Goal: Transaction & Acquisition: Obtain resource

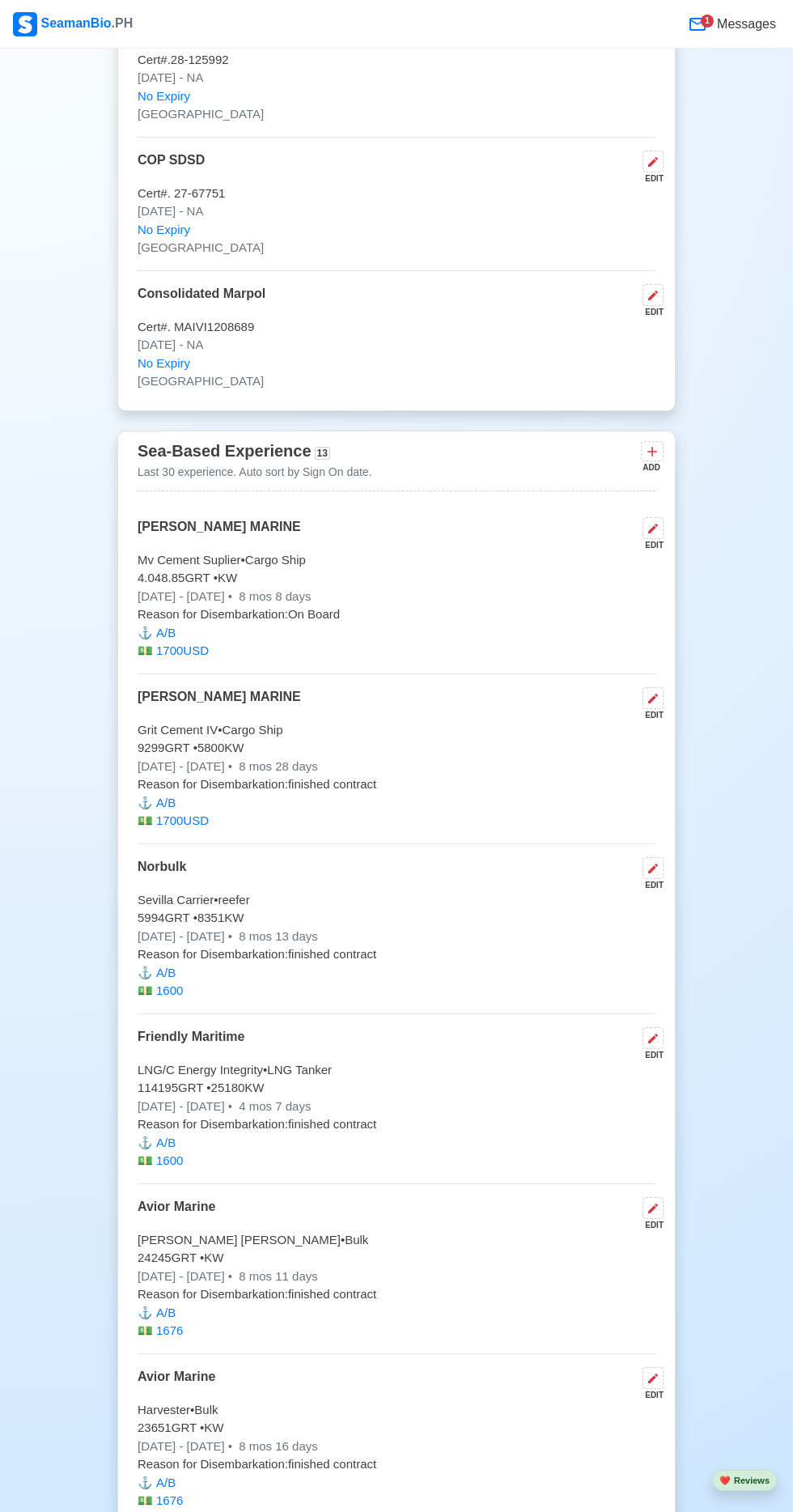
scroll to position [3742, 0]
click at [650, 517] on button at bounding box center [653, 528] width 21 height 22
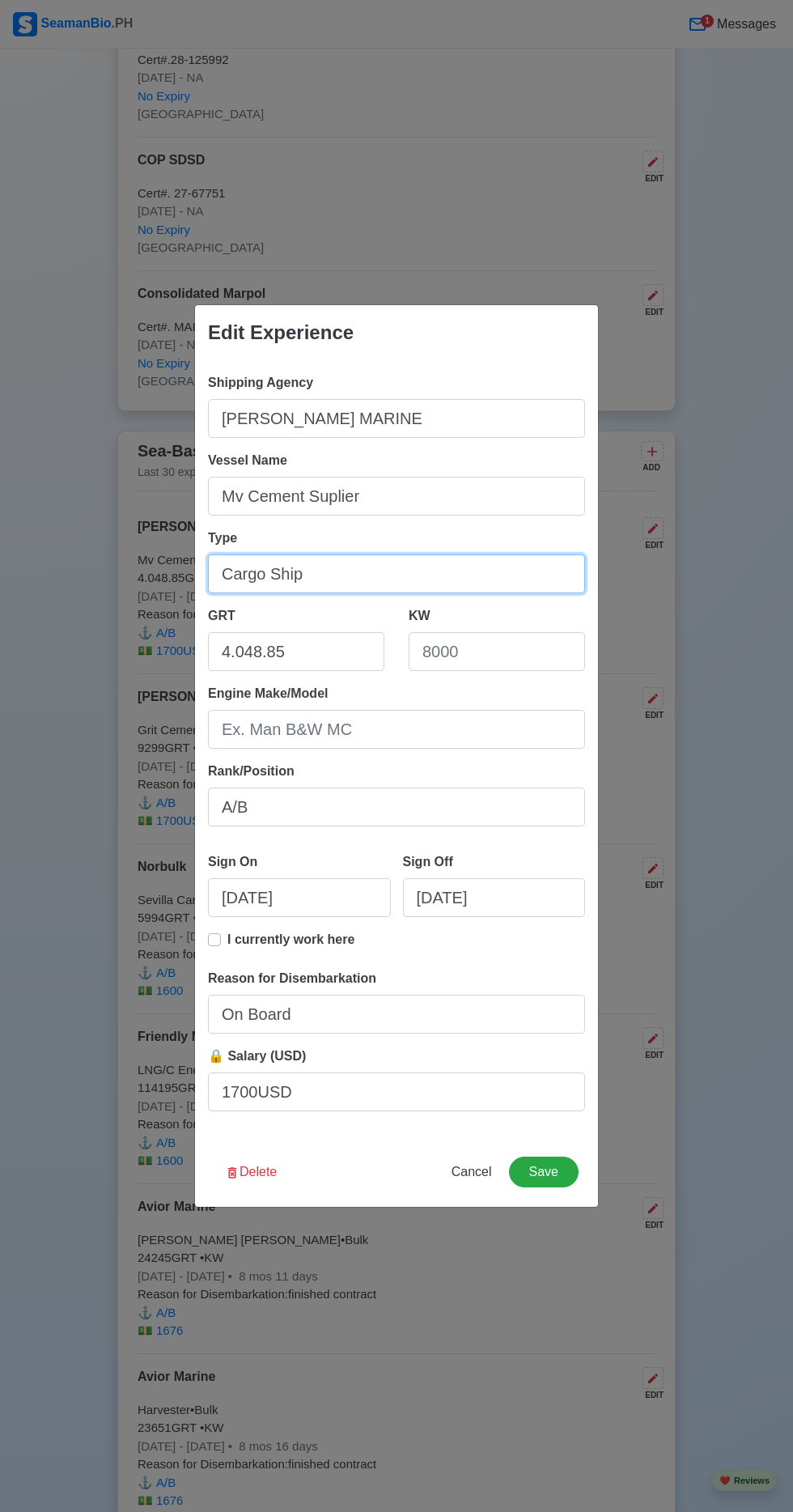
click at [360, 593] on input "Cargo Ship" at bounding box center [397, 574] width 378 height 39
type input "C"
type input "Cement"
click at [544, 1173] on button "Save" at bounding box center [544, 1172] width 70 height 31
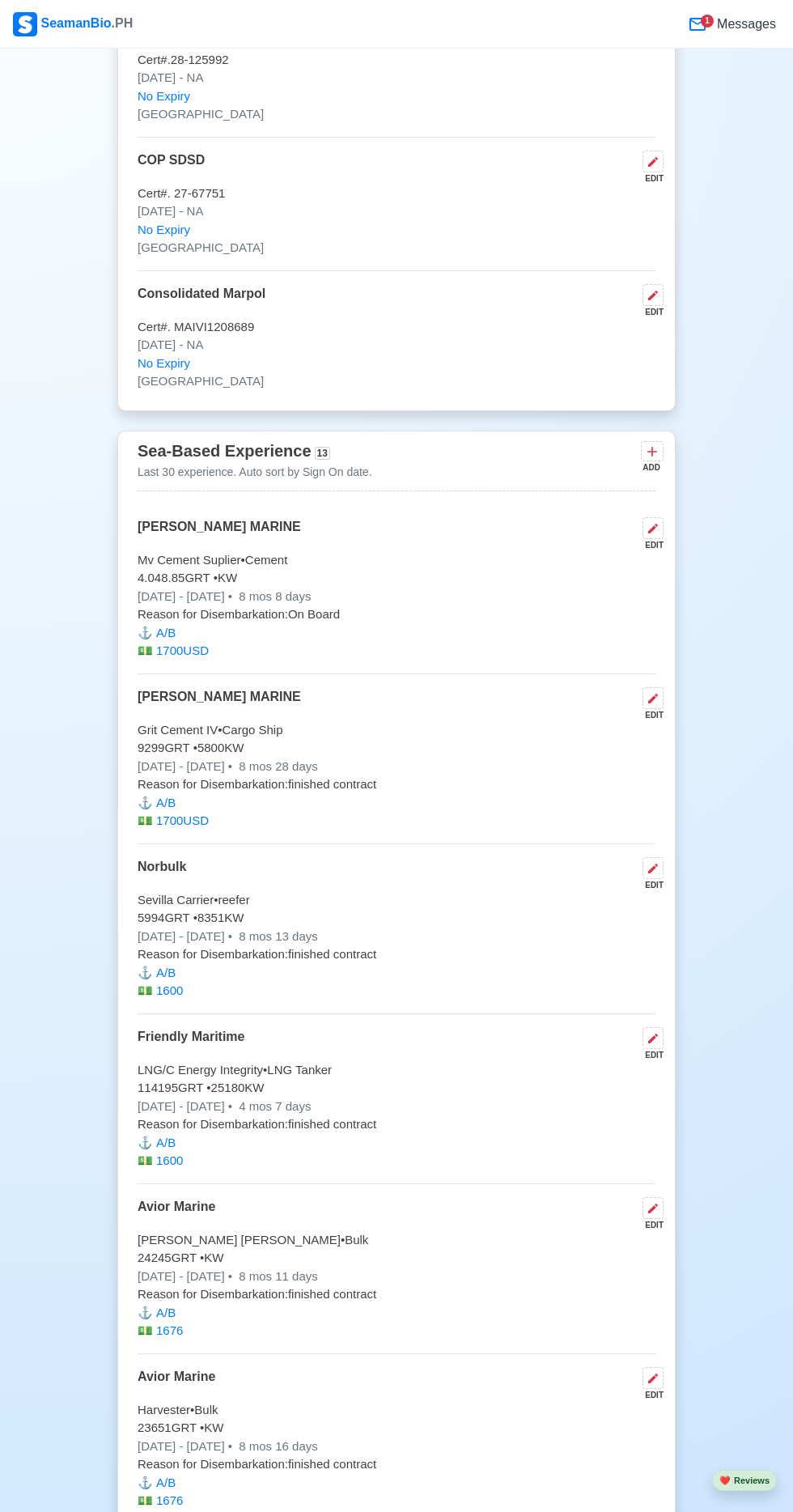
click at [654, 694] on icon at bounding box center [653, 699] width 10 height 10
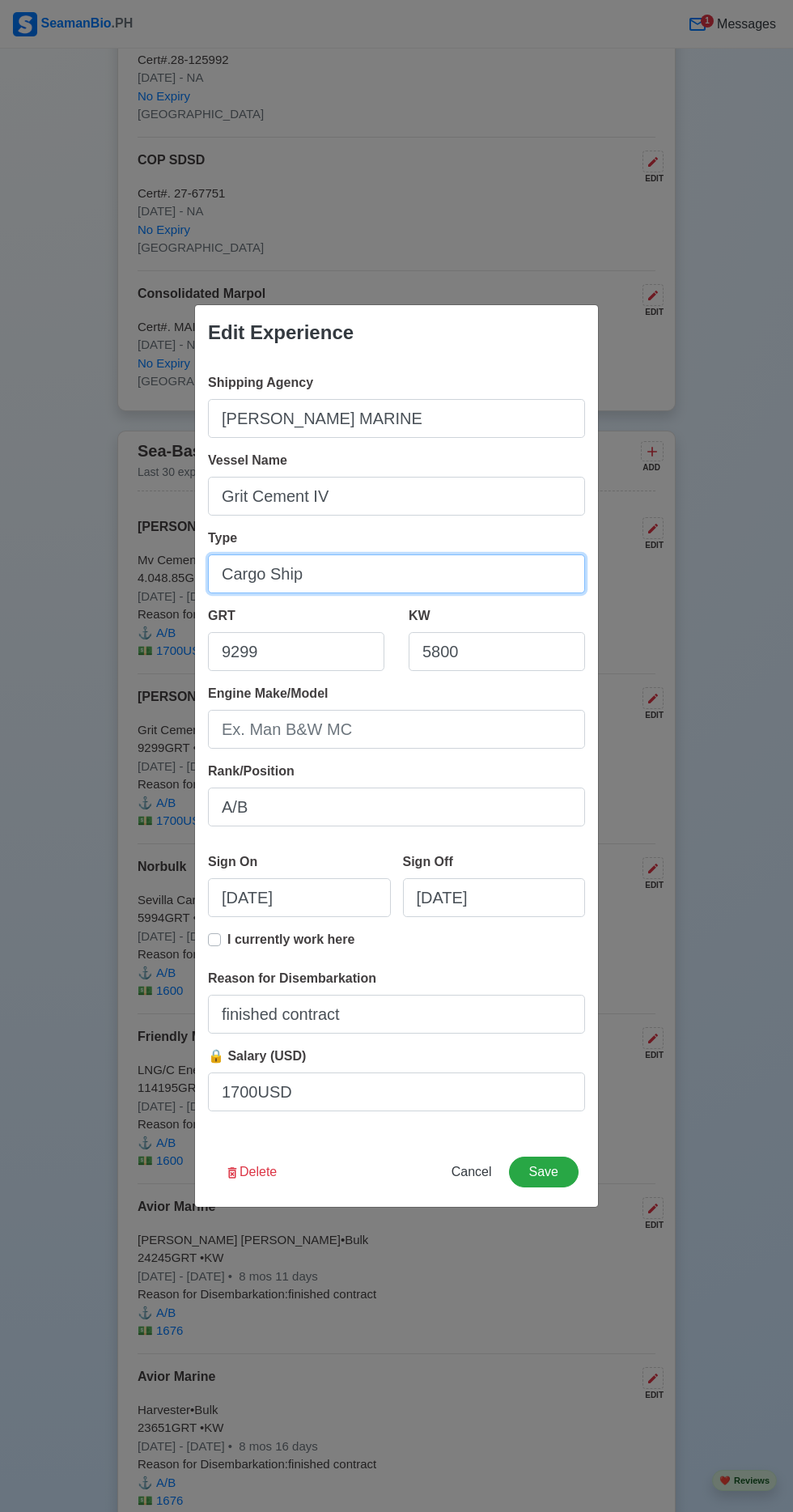
click at [362, 574] on input "Cargo Ship" at bounding box center [397, 574] width 378 height 39
type input "C"
type input "Cement"
click at [565, 1163] on button "Save" at bounding box center [544, 1172] width 70 height 31
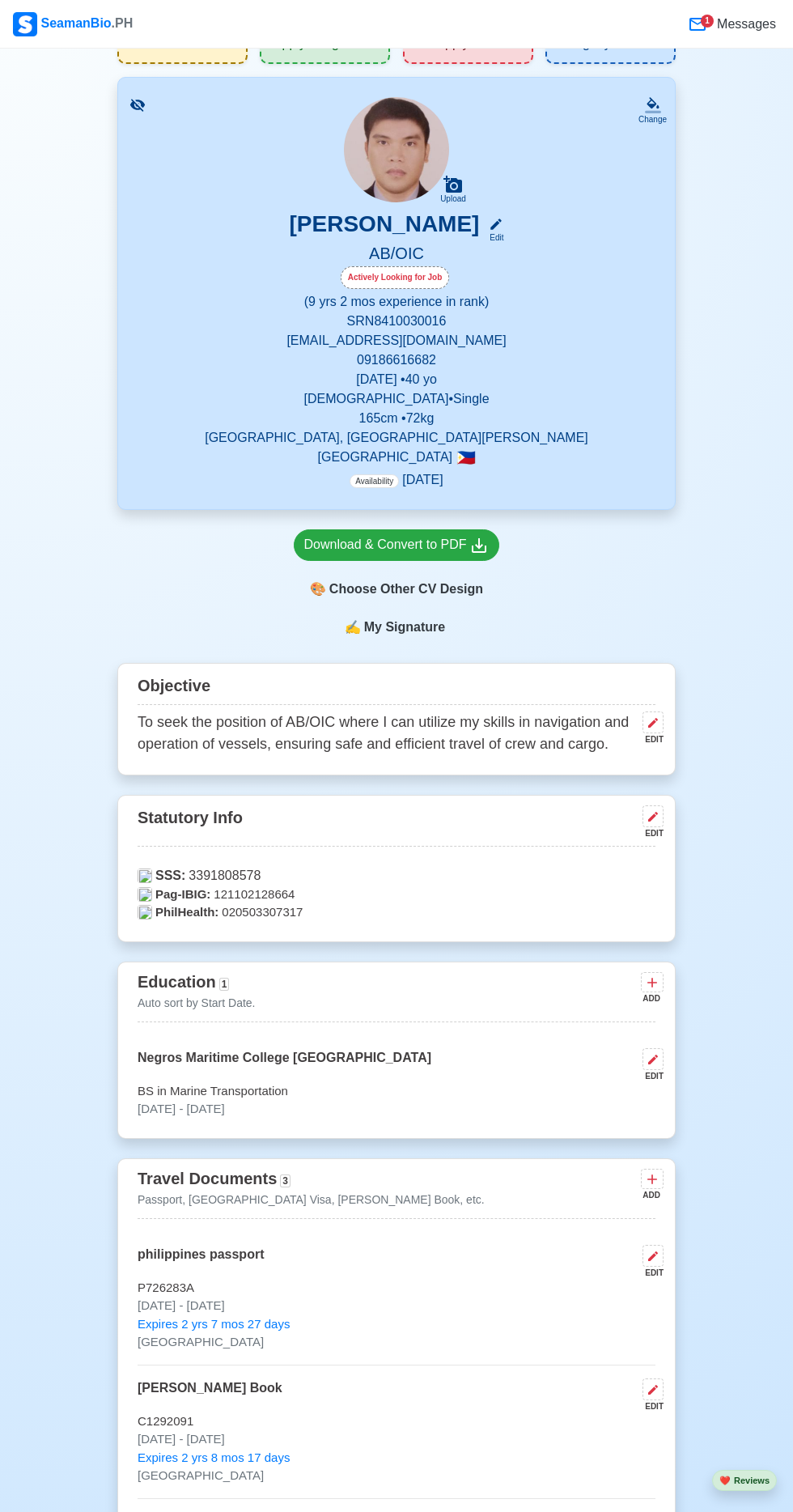
scroll to position [0, 0]
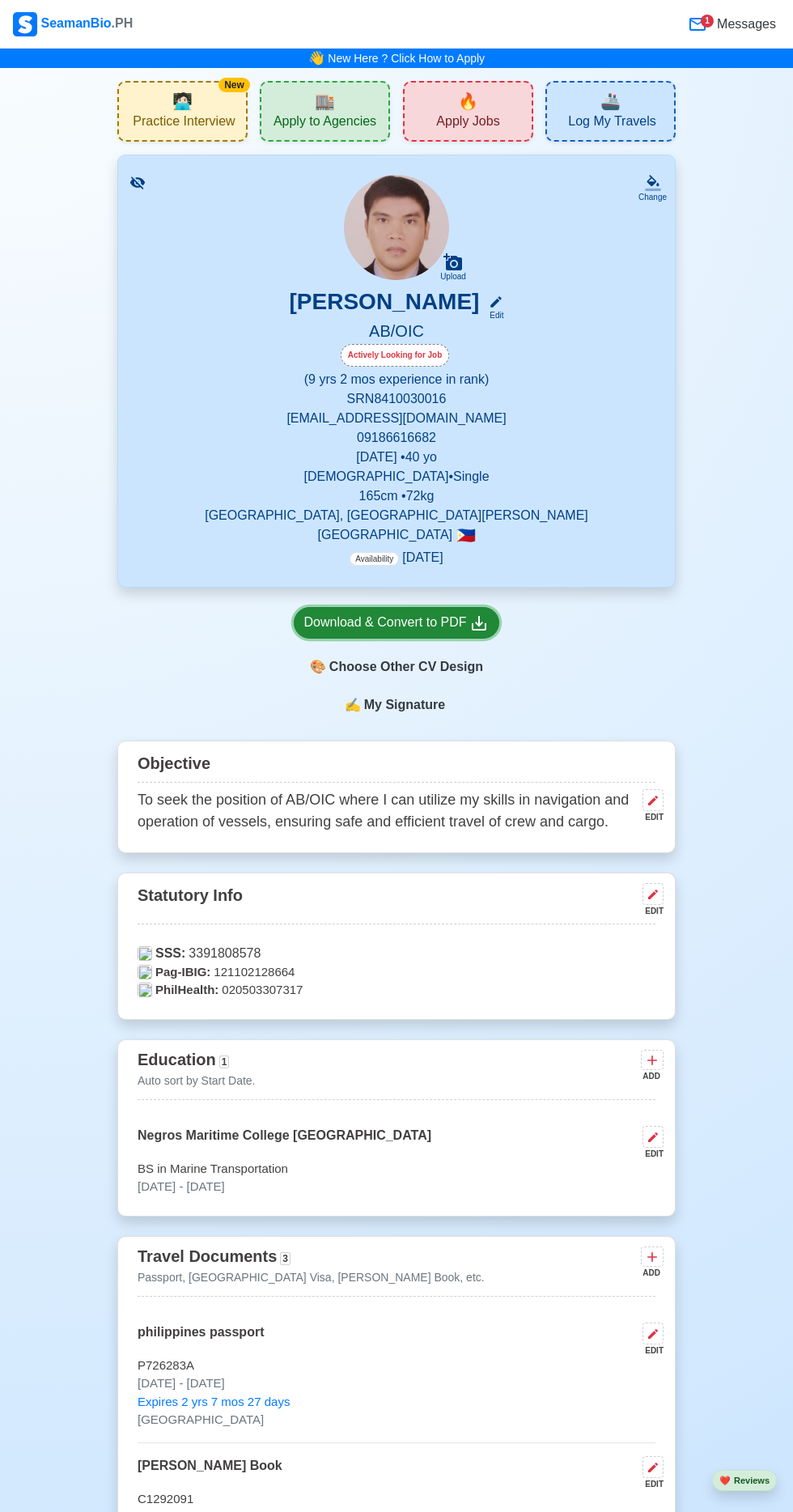
click at [448, 619] on div "Download & Convert to PDF" at bounding box center [397, 623] width 185 height 20
click at [451, 619] on div "Download & Convert to PDF" at bounding box center [397, 623] width 185 height 20
click at [469, 625] on icon at bounding box center [479, 623] width 19 height 19
click at [421, 619] on div "Download & Convert to PDF" at bounding box center [397, 623] width 185 height 20
click at [460, 627] on div "Download & Convert to PDF" at bounding box center [397, 623] width 185 height 20
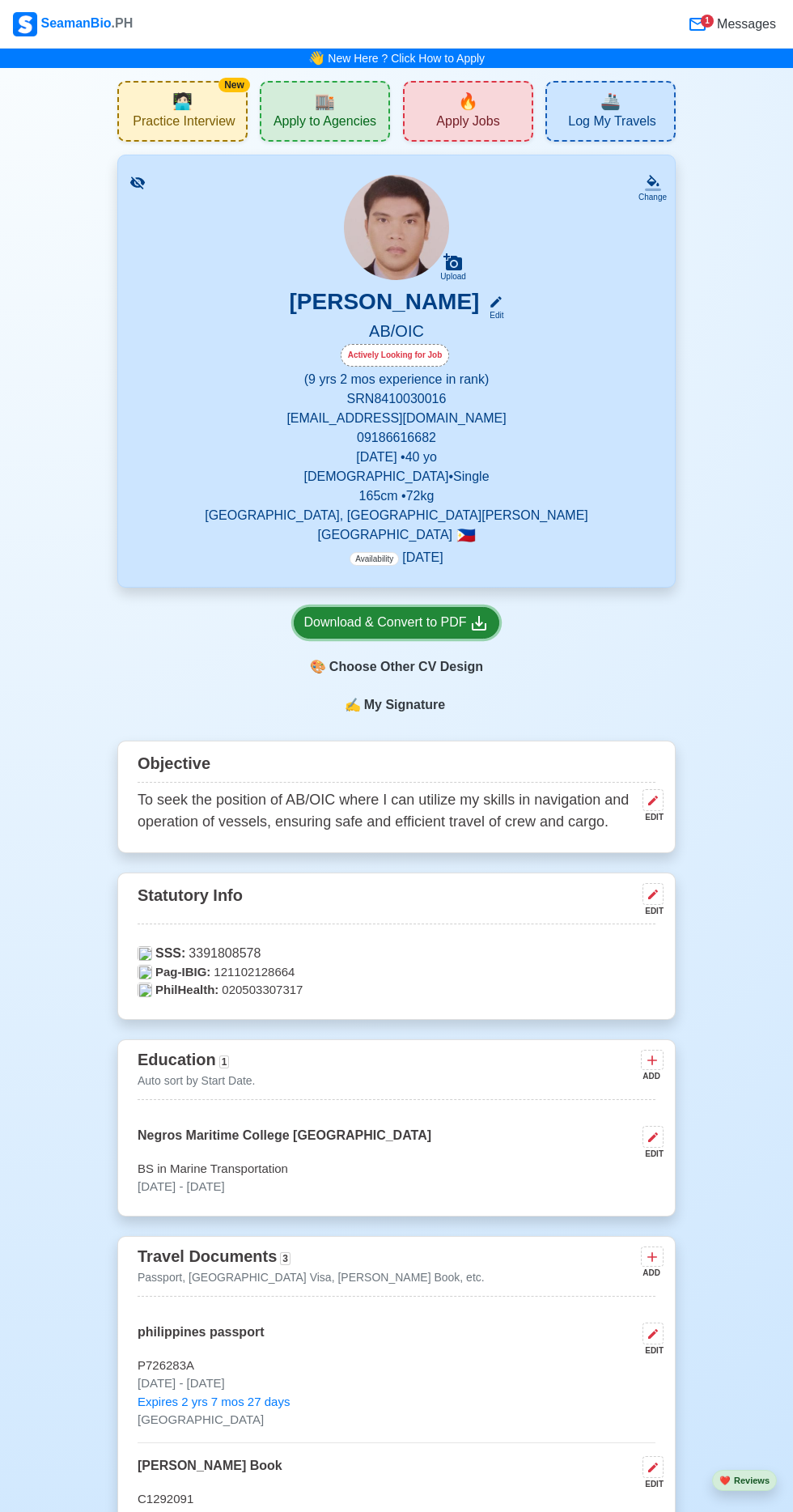
click at [432, 625] on div "Download & Convert to PDF" at bounding box center [397, 623] width 185 height 20
click at [430, 613] on div "Download & Convert to PDF" at bounding box center [397, 623] width 185 height 20
click at [453, 666] on div "🎨 Choose Other CV Design" at bounding box center [397, 667] width 206 height 31
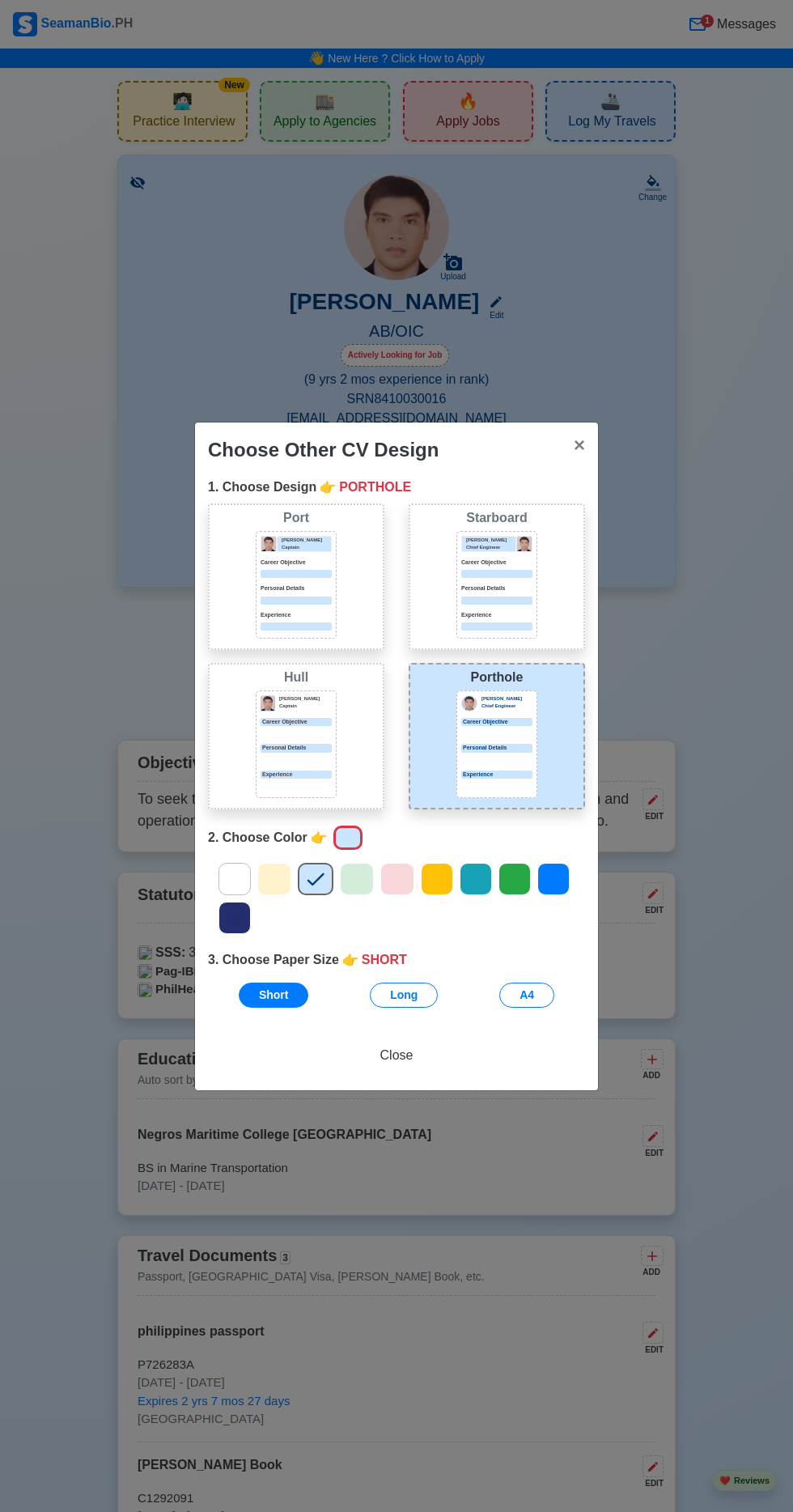
click at [550, 867] on icon at bounding box center [554, 879] width 24 height 24
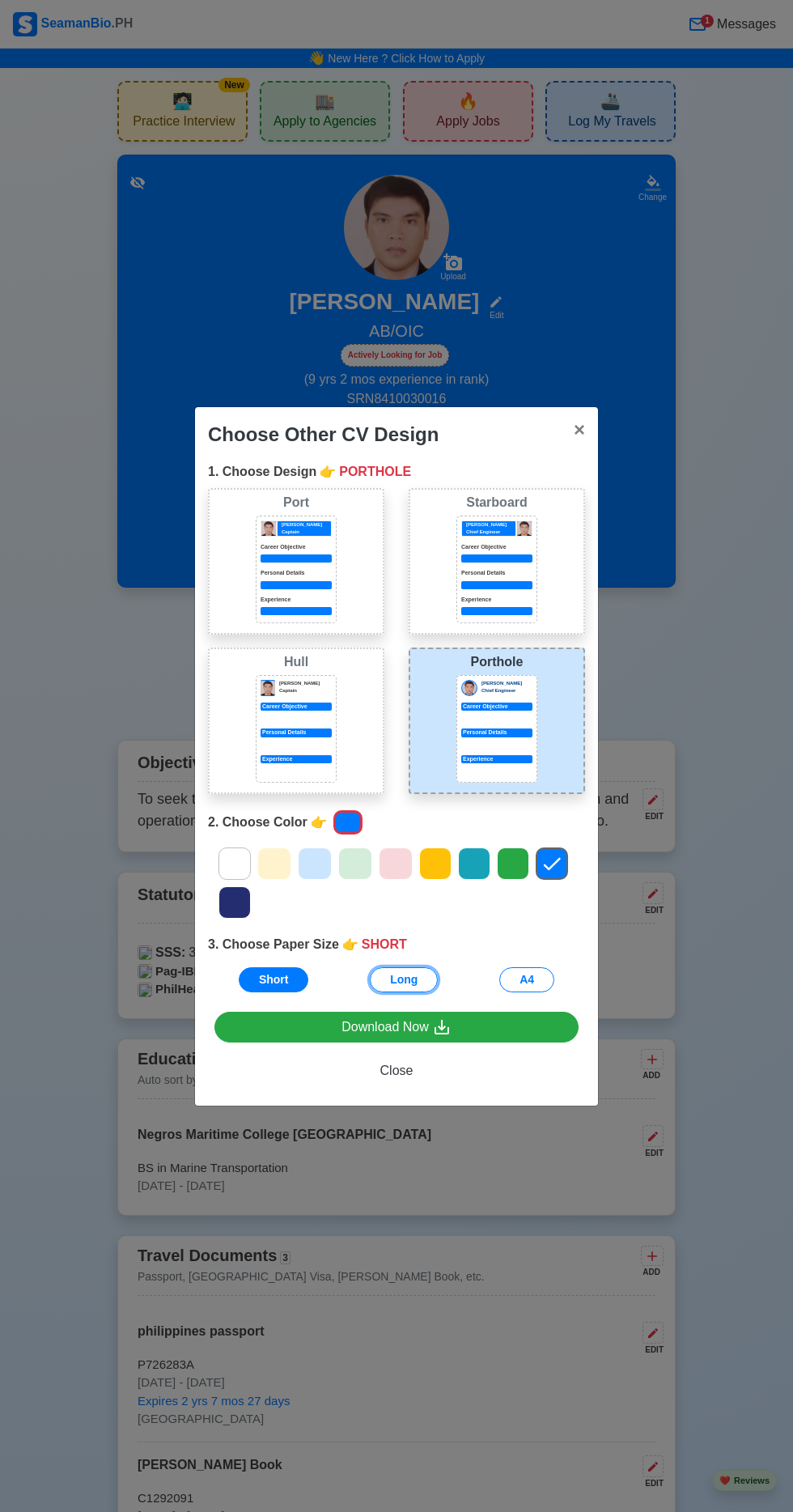
click at [427, 973] on button "Long" at bounding box center [404, 980] width 68 height 25
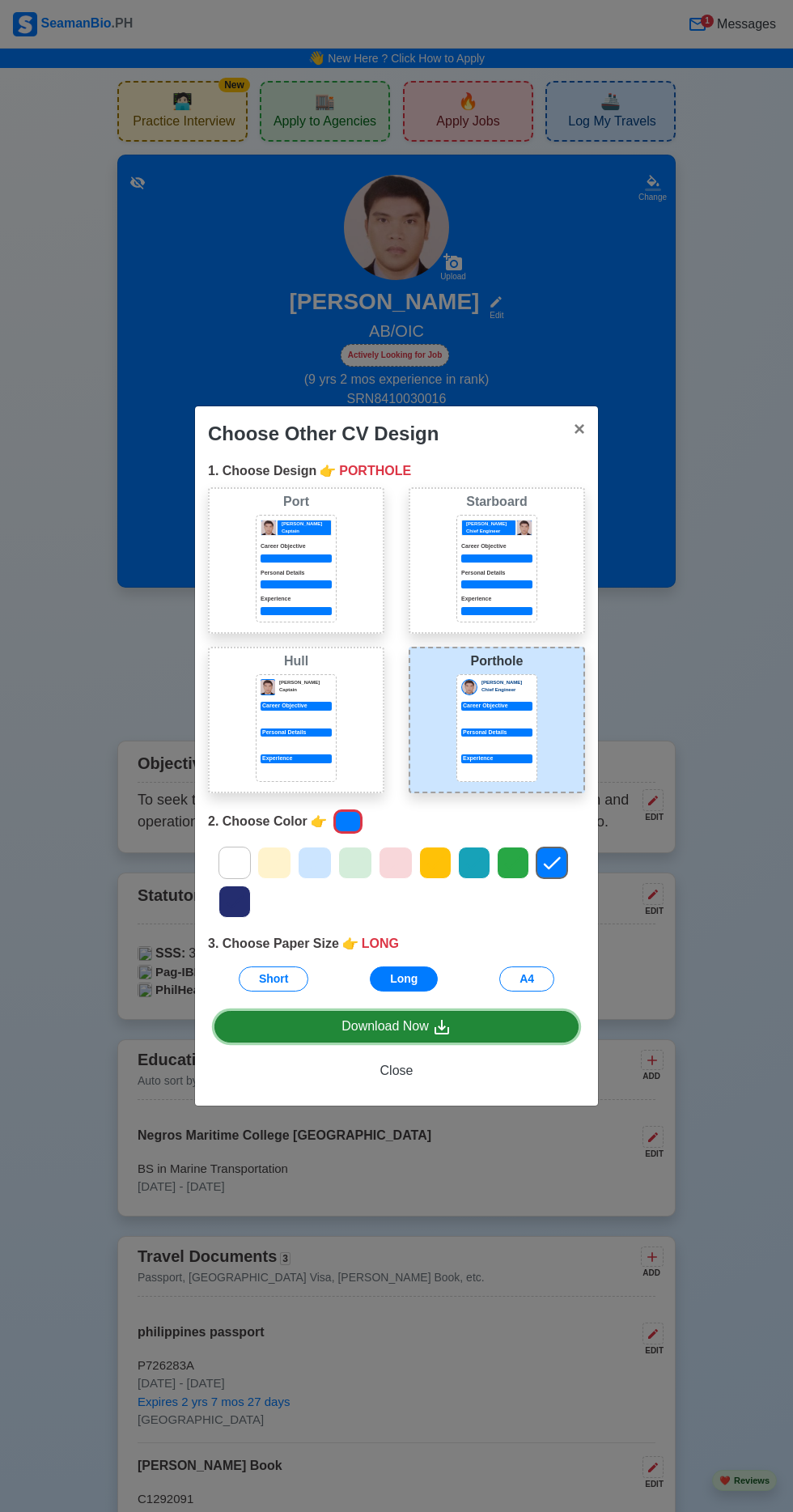
click at [476, 1037] on link "Download Now" at bounding box center [397, 1027] width 364 height 31
click at [470, 1032] on link "Download Now" at bounding box center [397, 1027] width 364 height 31
click at [443, 1028] on icon at bounding box center [442, 1027] width 14 height 14
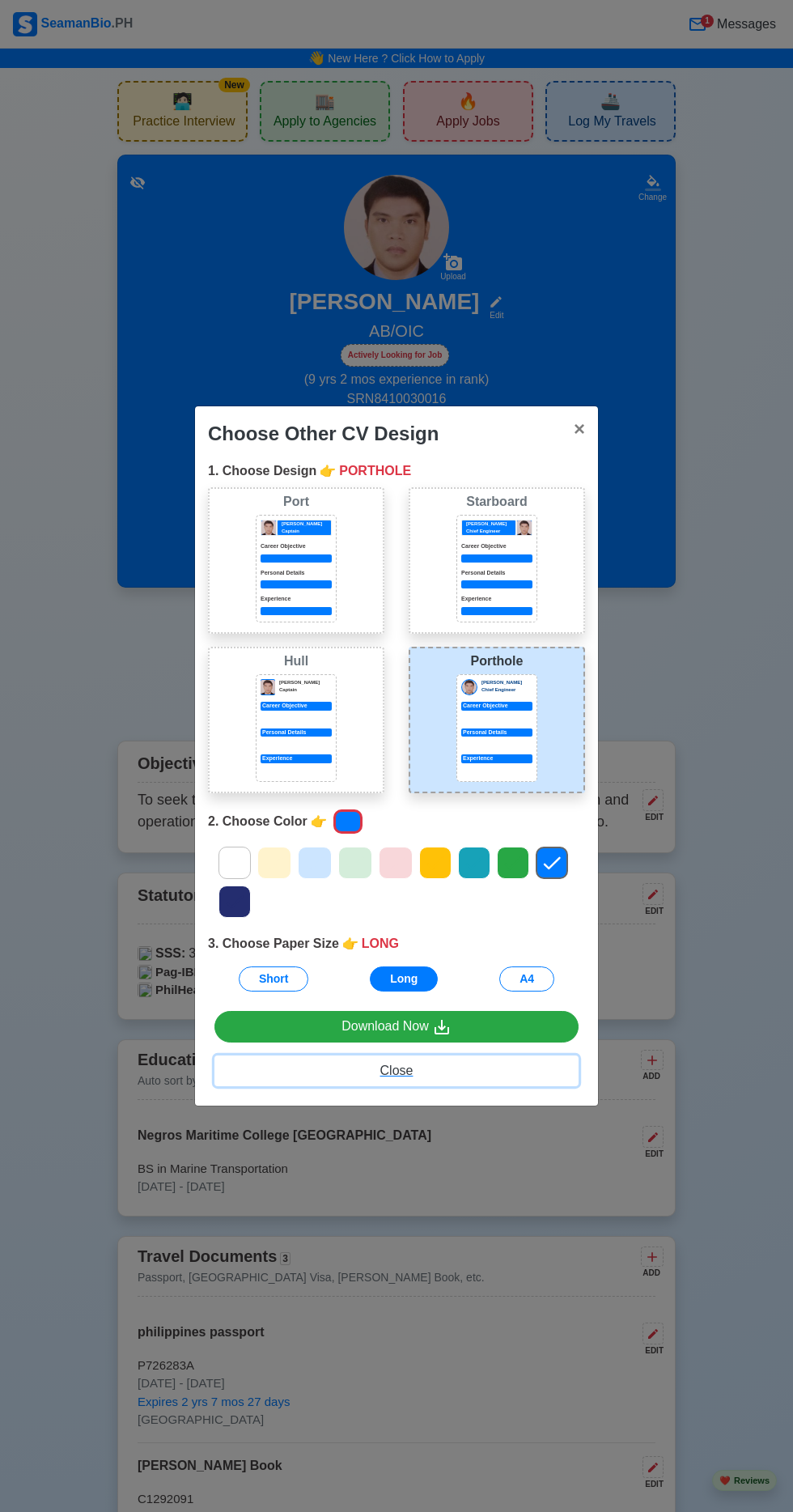
click at [397, 1074] on span "Close" at bounding box center [396, 1070] width 33 height 13
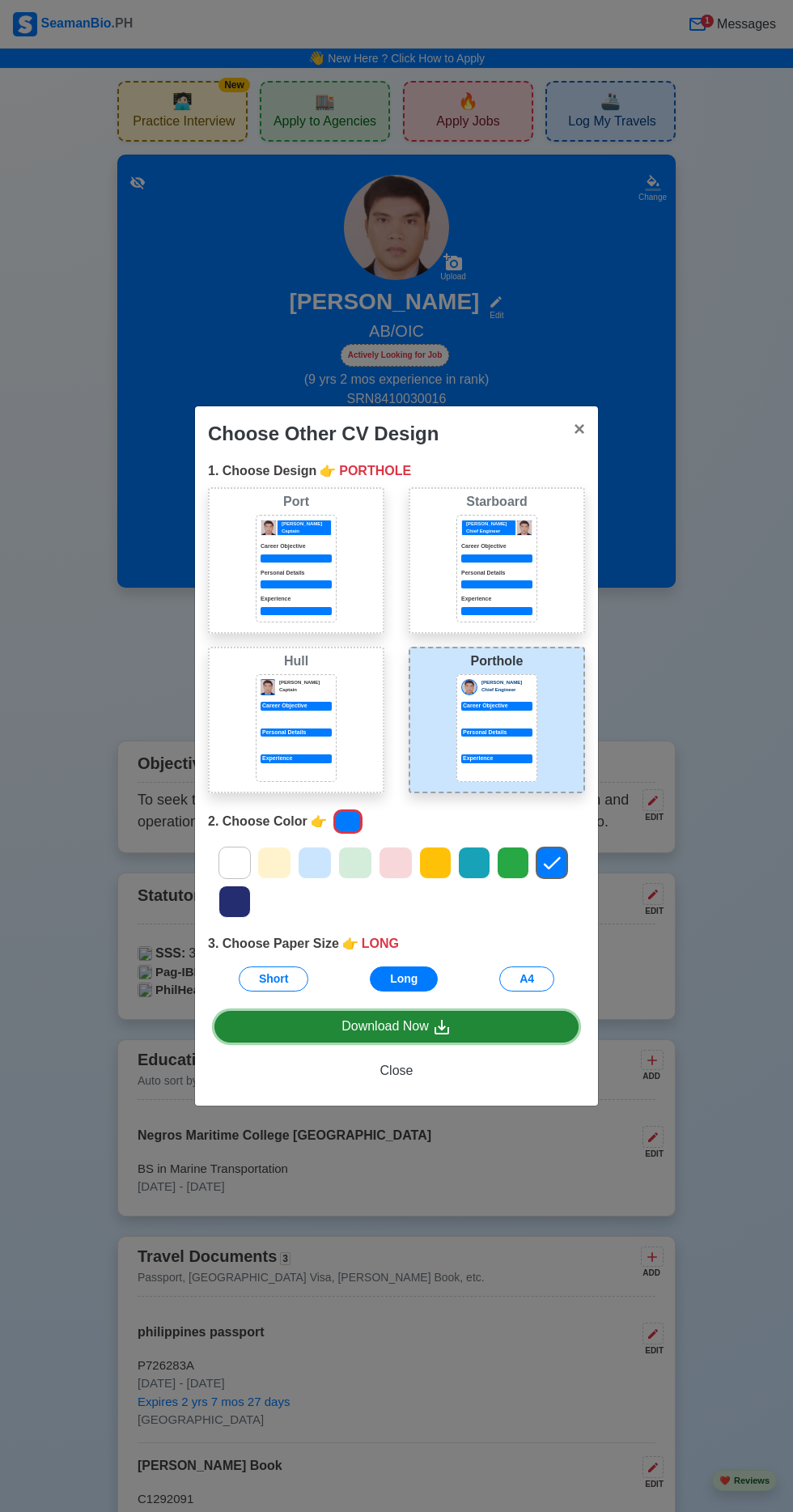
click at [473, 1037] on link "Download Now" at bounding box center [397, 1027] width 364 height 31
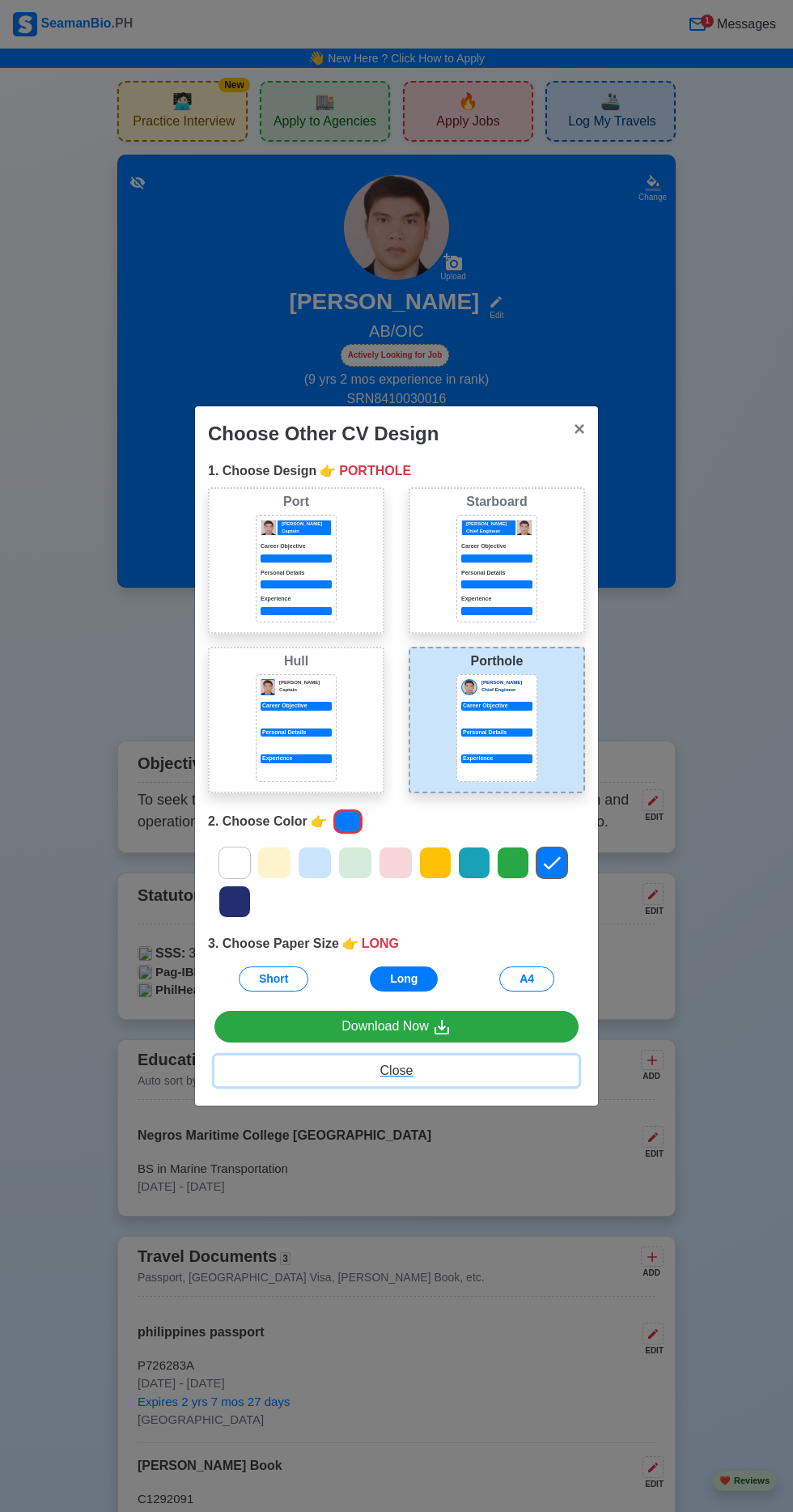
click at [482, 1063] on button "Close" at bounding box center [397, 1071] width 364 height 31
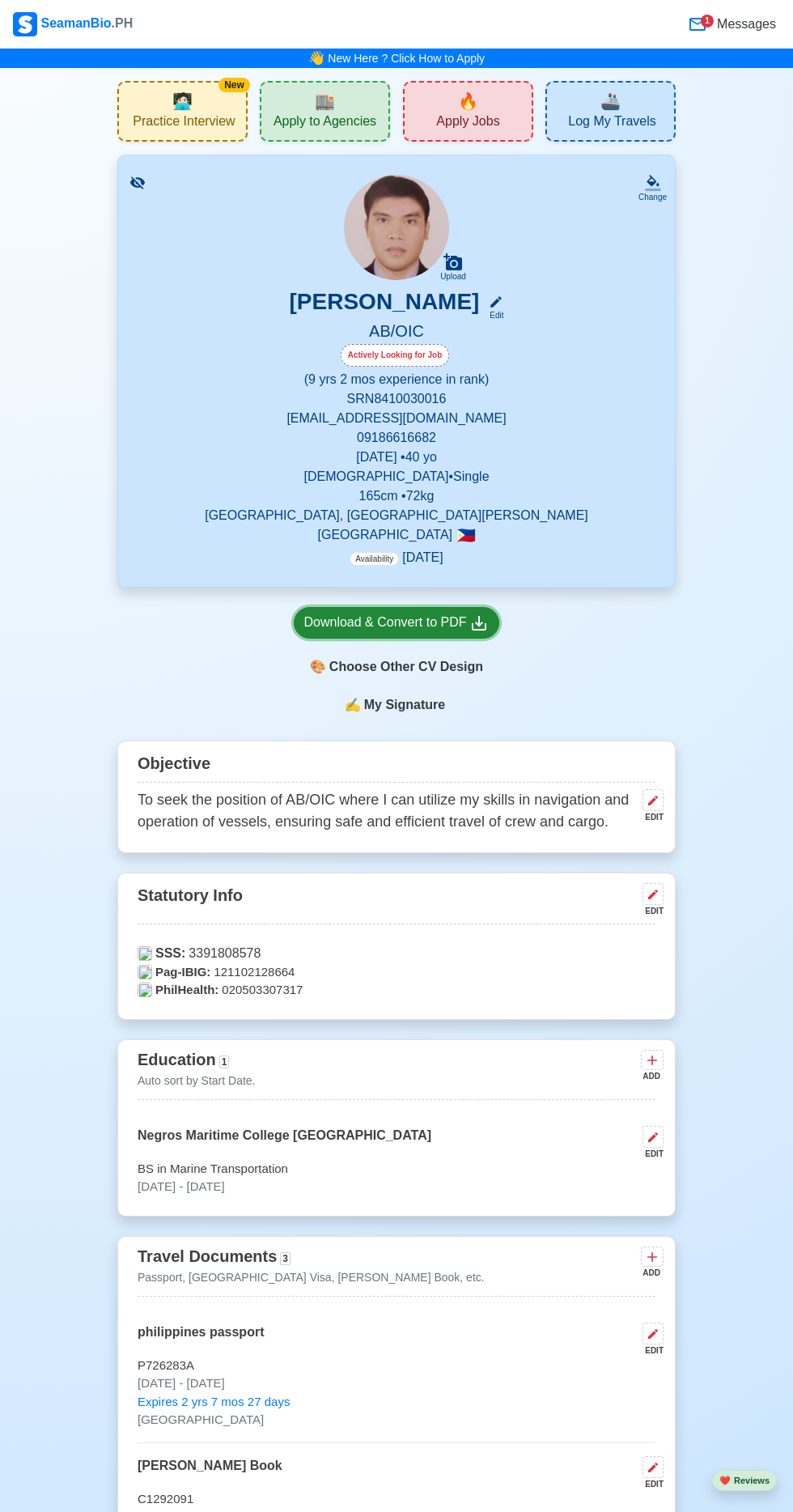
click at [458, 619] on div "Download & Convert to PDF" at bounding box center [397, 623] width 185 height 20
click at [450, 629] on div "Download & Convert to PDF" at bounding box center [397, 623] width 185 height 20
click at [475, 615] on icon at bounding box center [479, 623] width 19 height 19
click at [417, 625] on div "Download & Convert to PDF" at bounding box center [397, 623] width 185 height 20
click at [443, 619] on div "Download & Convert to PDF" at bounding box center [397, 623] width 185 height 20
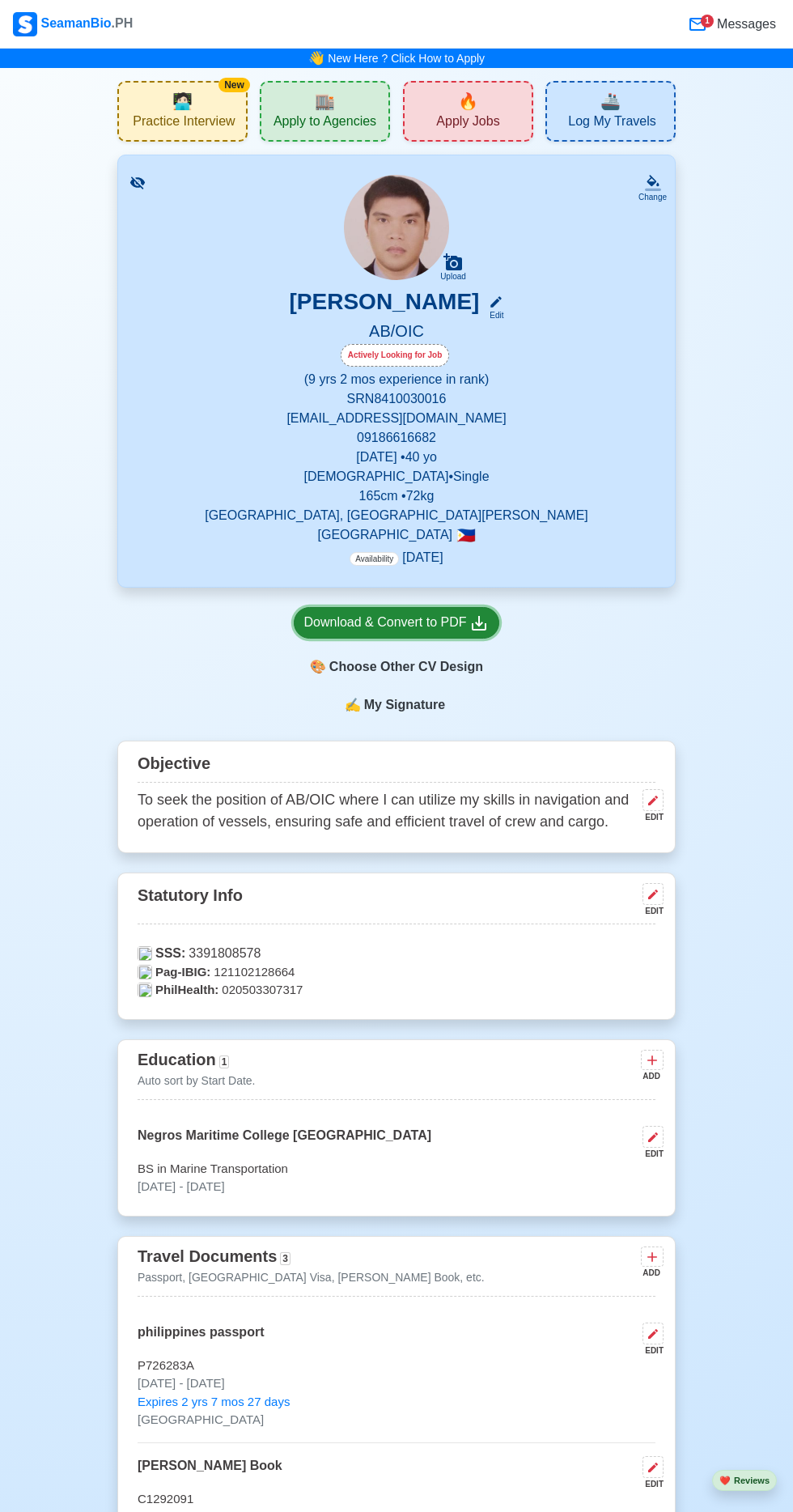
click at [423, 625] on div "Download & Convert to PDF" at bounding box center [397, 623] width 185 height 20
click at [406, 620] on div "Download & Convert to PDF" at bounding box center [397, 623] width 185 height 20
click at [418, 624] on div "Download & Convert to PDF" at bounding box center [397, 623] width 185 height 20
click at [324, 118] on span "Apply to Agencies" at bounding box center [325, 123] width 103 height 20
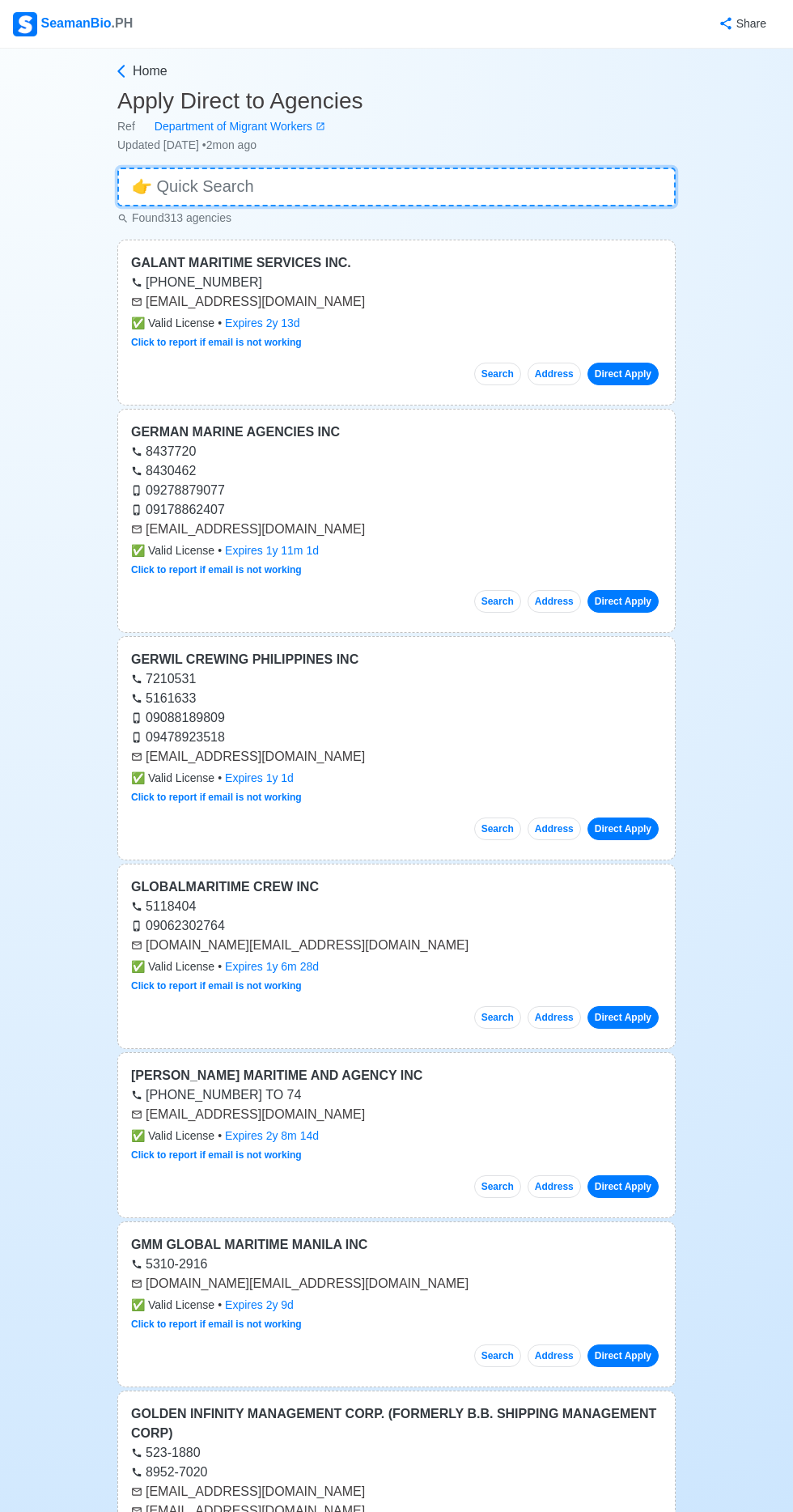
click at [329, 180] on input at bounding box center [396, 187] width 559 height 39
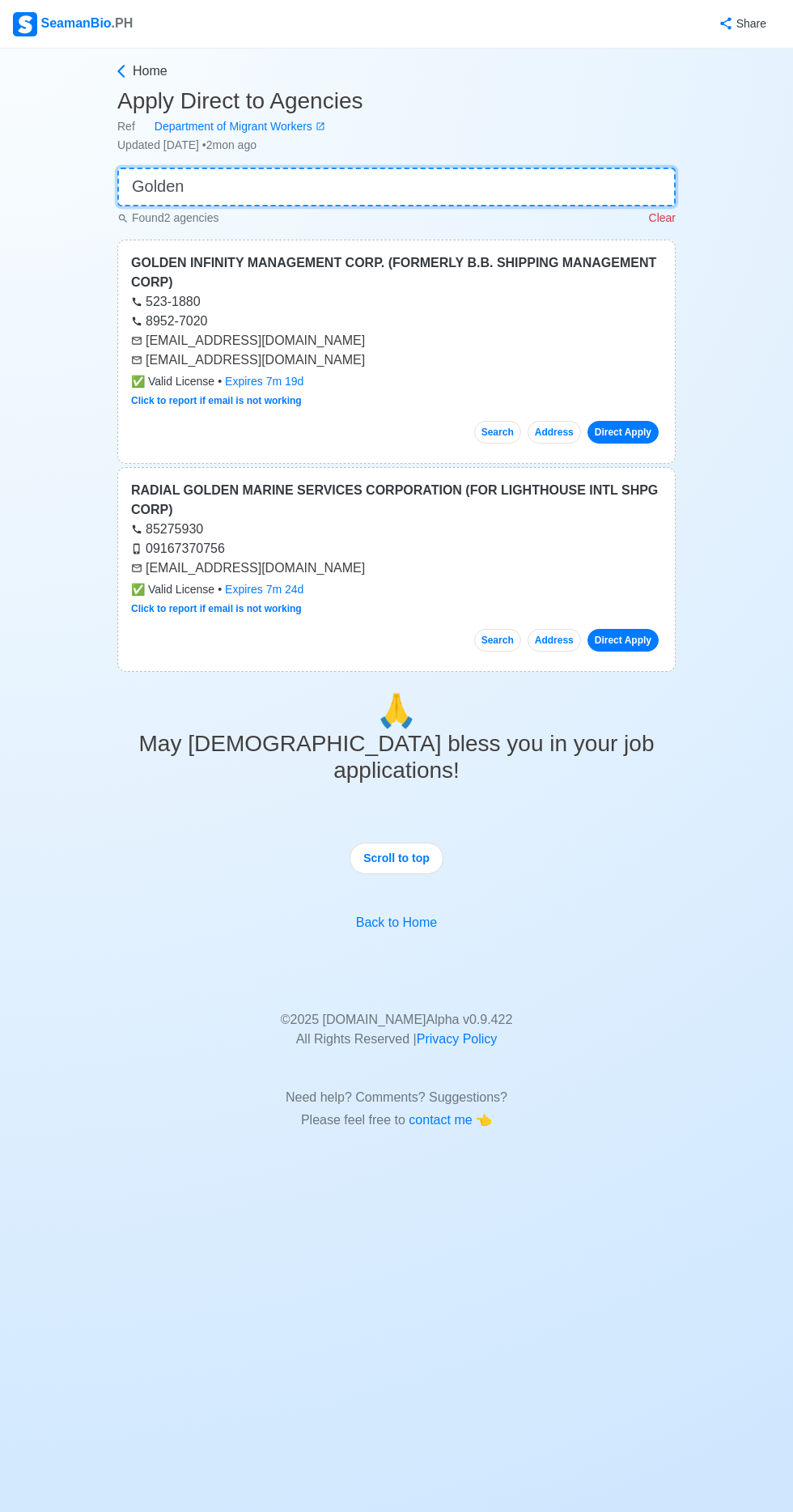
type input "Golden"
click at [635, 431] on link "Direct Apply" at bounding box center [623, 432] width 72 height 23
click at [626, 439] on link "Direct Apply" at bounding box center [623, 432] width 72 height 23
click at [633, 437] on link "Direct Apply" at bounding box center [623, 432] width 72 height 23
